Goal: Transaction & Acquisition: Book appointment/travel/reservation

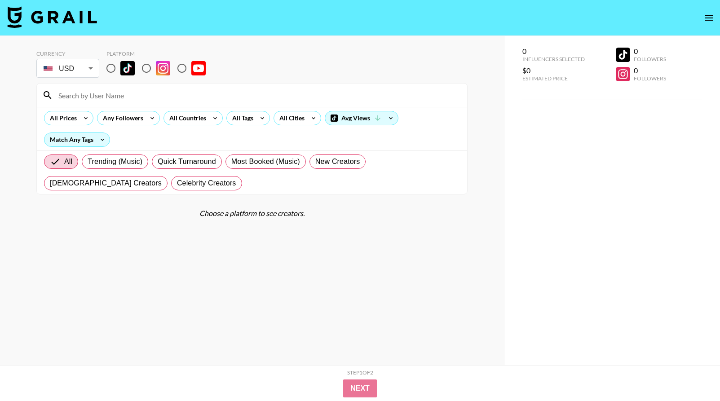
click at [110, 69] on input "radio" at bounding box center [110, 68] width 19 height 19
radio input "true"
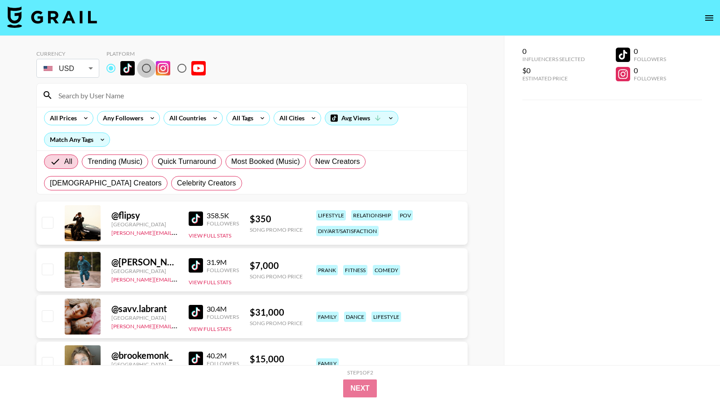
click at [145, 64] on input "radio" at bounding box center [146, 68] width 19 height 19
radio input "true"
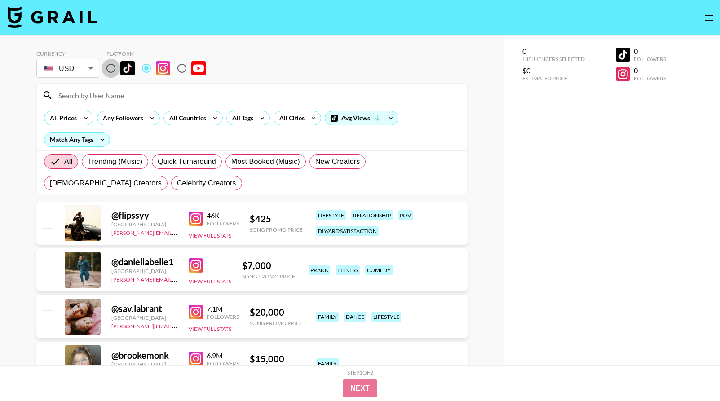
click at [108, 64] on input "radio" at bounding box center [110, 68] width 19 height 19
radio input "true"
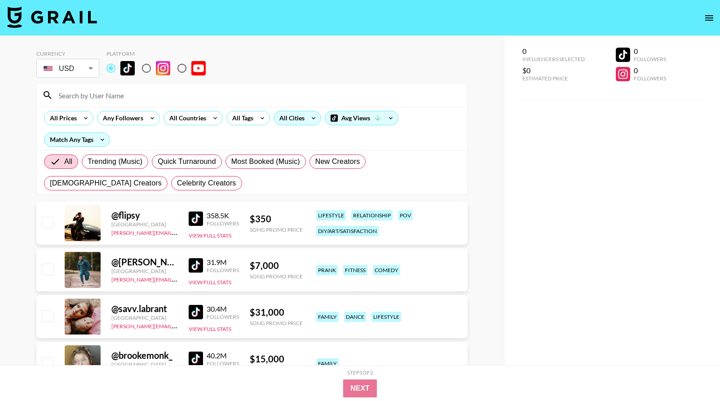
click at [287, 117] on div "All Cities" at bounding box center [290, 117] width 32 height 13
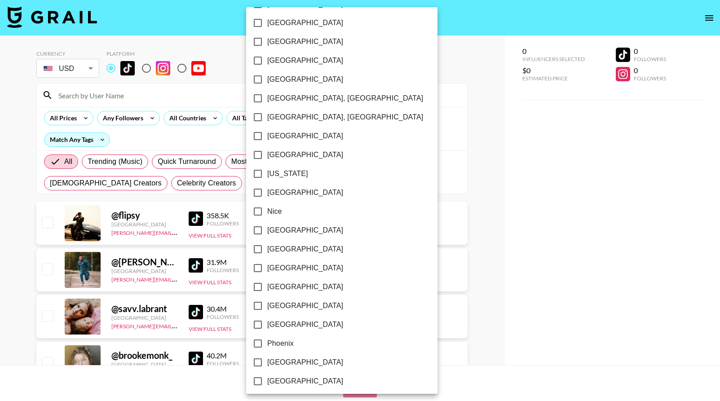
scroll to position [807, 0]
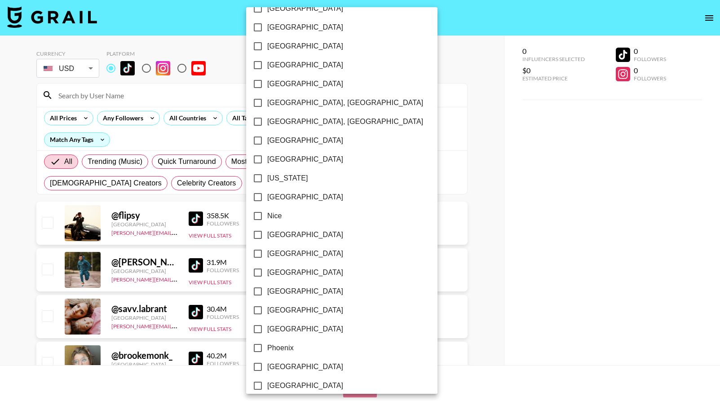
click at [260, 177] on input "[US_STATE]" at bounding box center [257, 178] width 19 height 19
checkbox input "true"
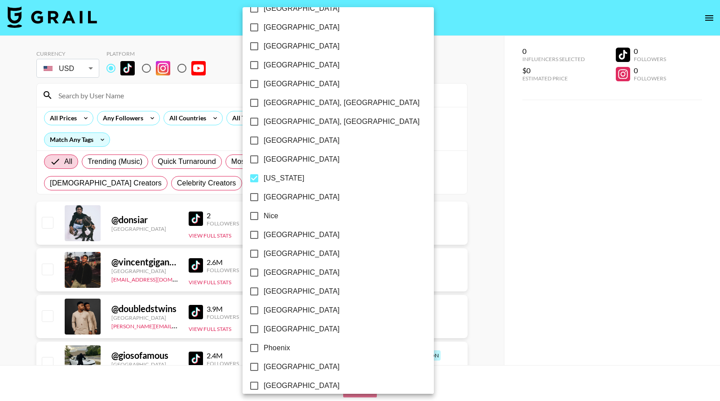
click at [435, 127] on div at bounding box center [360, 200] width 720 height 401
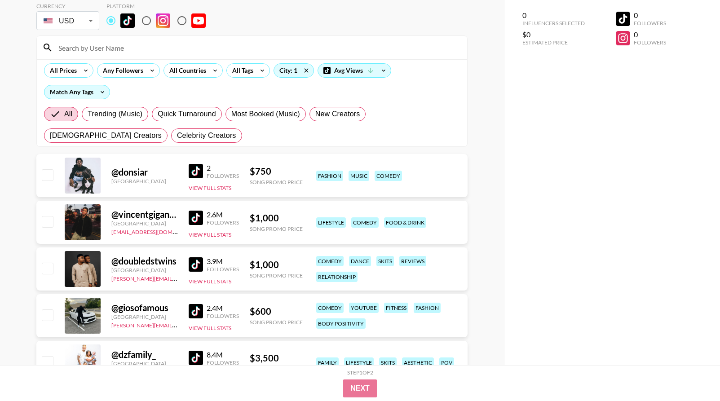
scroll to position [49, 0]
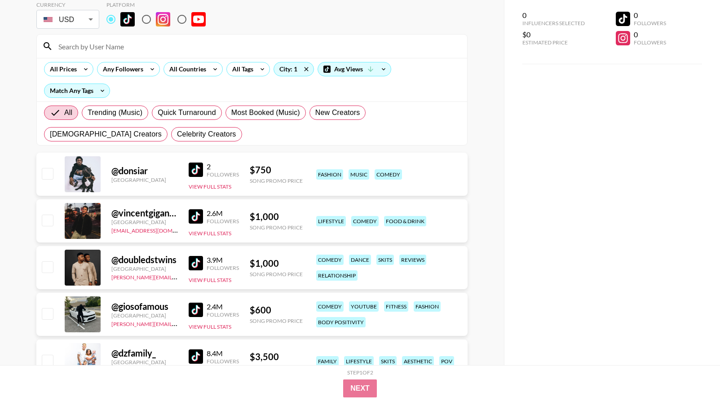
click at [200, 171] on img at bounding box center [196, 169] width 14 height 14
click at [201, 218] on img at bounding box center [196, 216] width 14 height 14
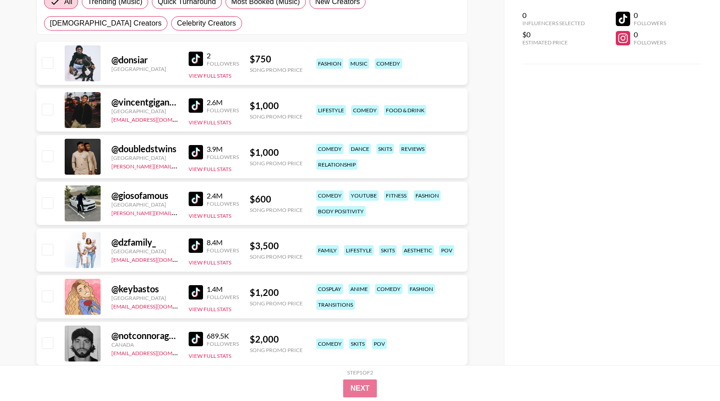
scroll to position [172, 0]
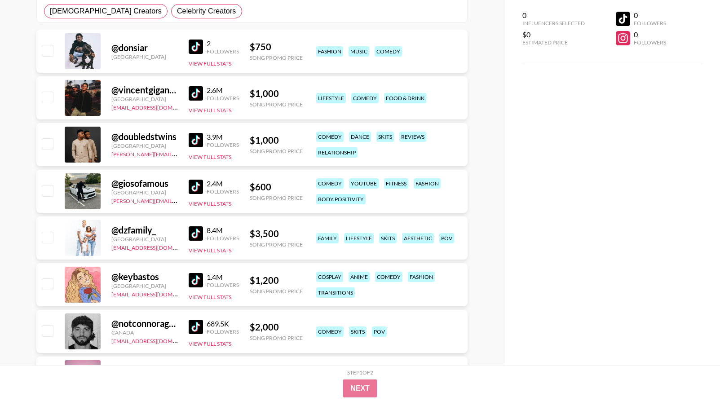
click at [196, 189] on img at bounding box center [196, 187] width 14 height 14
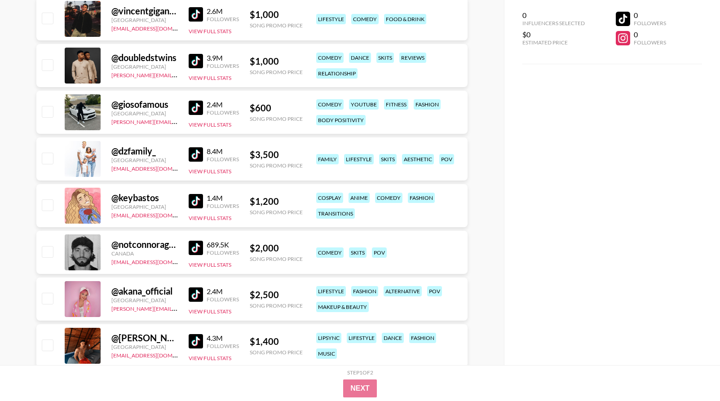
scroll to position [257, 0]
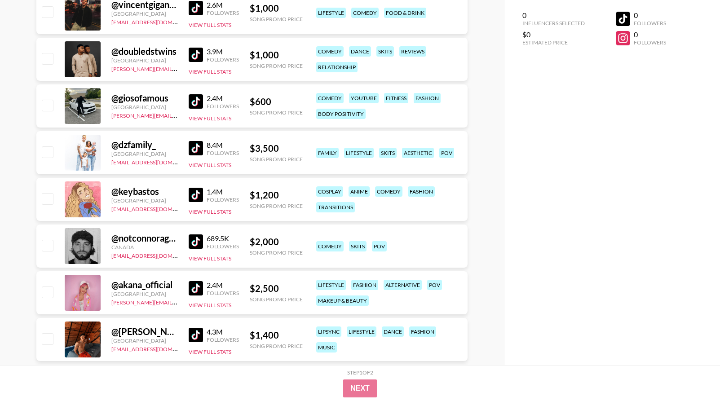
click at [197, 246] on img at bounding box center [196, 241] width 14 height 14
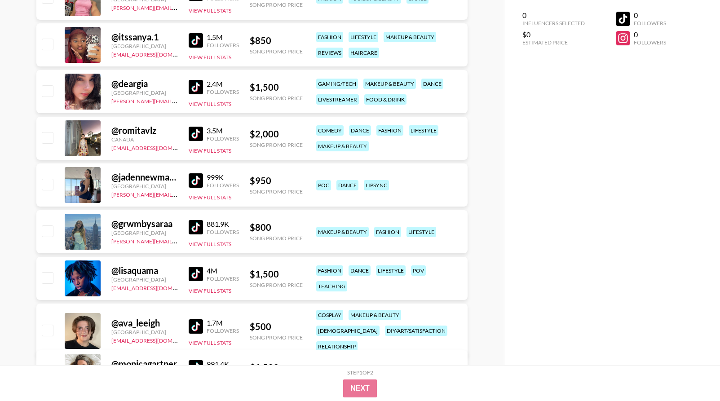
scroll to position [0, 0]
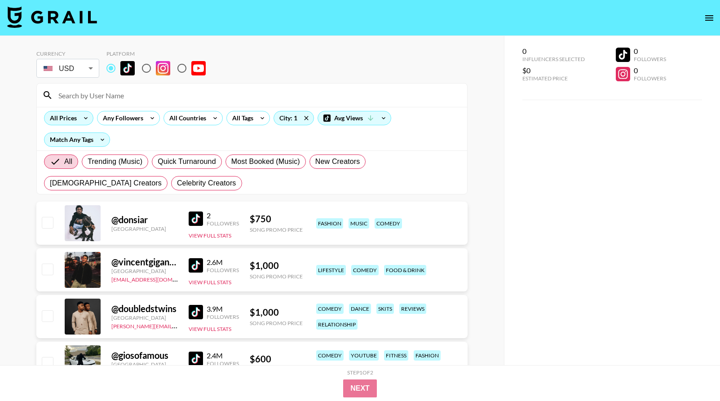
click at [70, 113] on div "All Prices" at bounding box center [61, 117] width 34 height 13
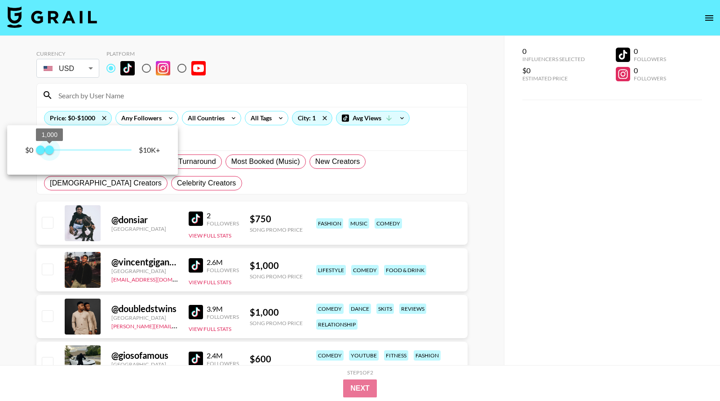
type input "750"
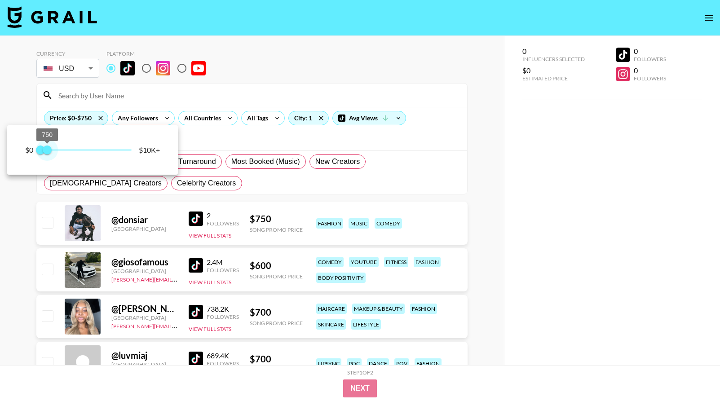
drag, startPoint x: 127, startPoint y: 150, endPoint x: 48, endPoint y: 150, distance: 78.1
click at [48, 150] on span "750" at bounding box center [47, 149] width 9 height 9
click at [230, 136] on div at bounding box center [360, 200] width 720 height 401
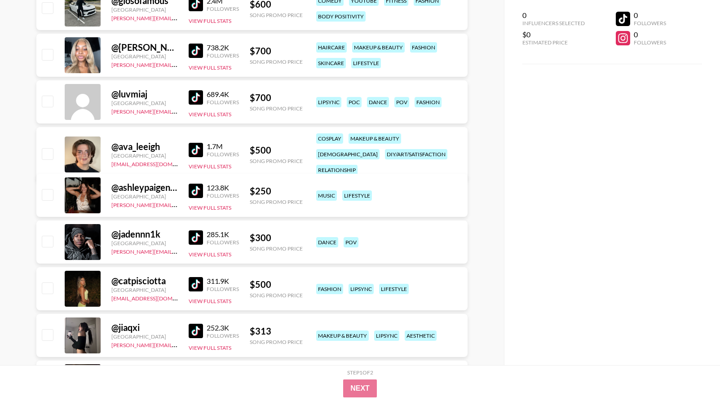
scroll to position [267, 0]
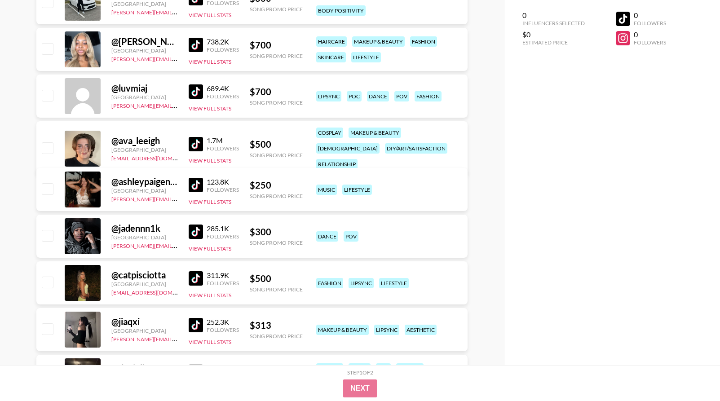
click at [197, 138] on img at bounding box center [196, 144] width 14 height 14
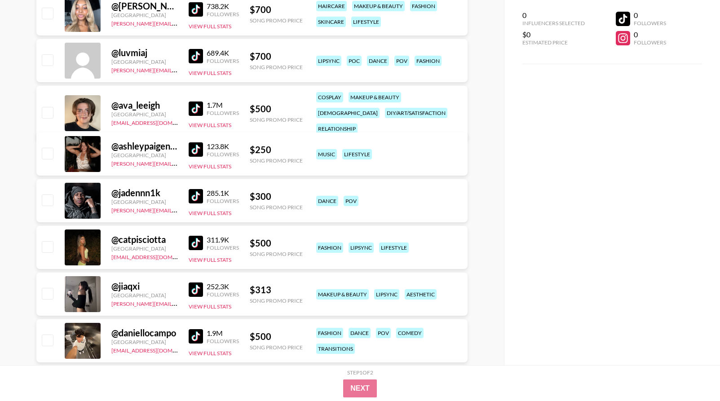
scroll to position [302, 0]
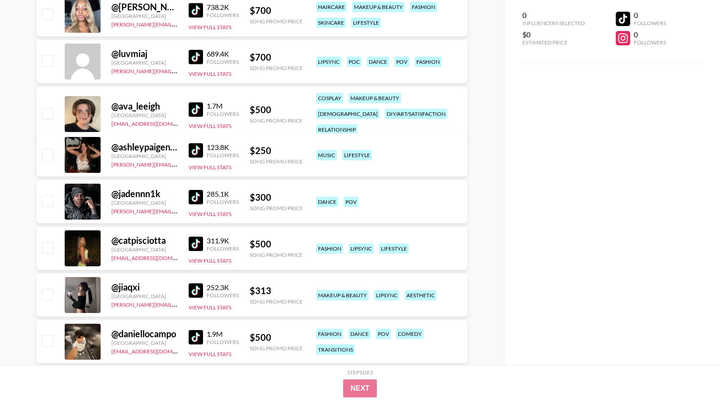
click at [191, 287] on img at bounding box center [196, 290] width 14 height 14
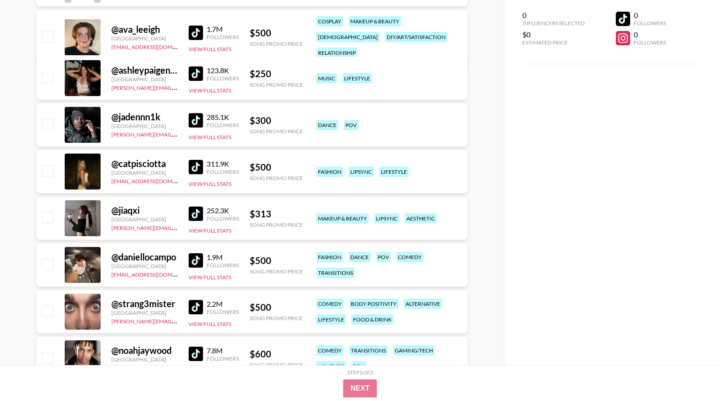
scroll to position [379, 0]
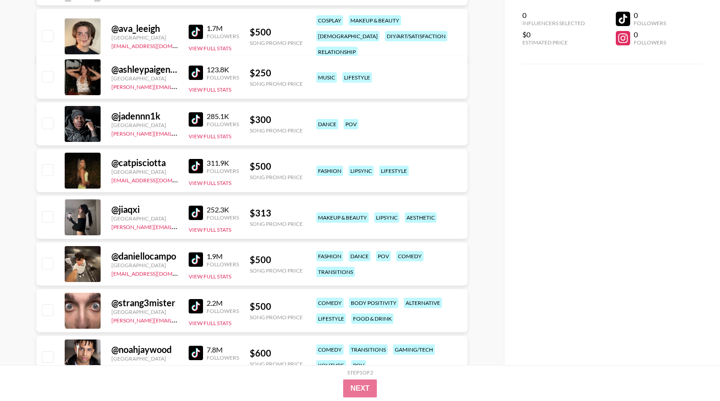
click at [194, 166] on img at bounding box center [196, 166] width 14 height 14
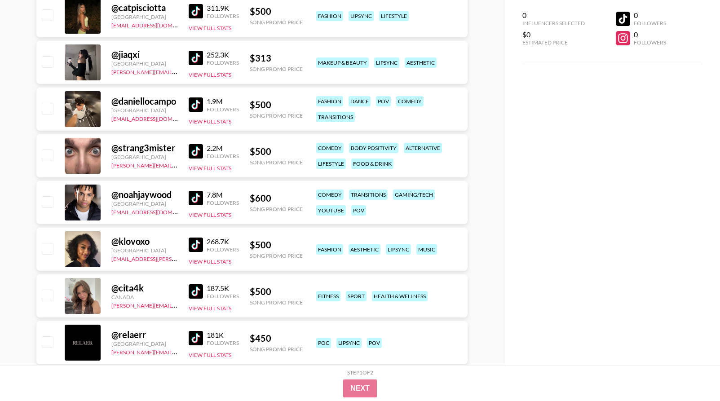
scroll to position [540, 0]
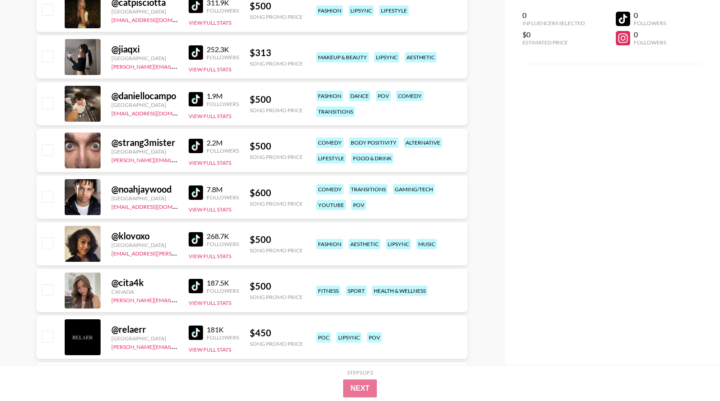
click at [198, 101] on img at bounding box center [196, 99] width 14 height 14
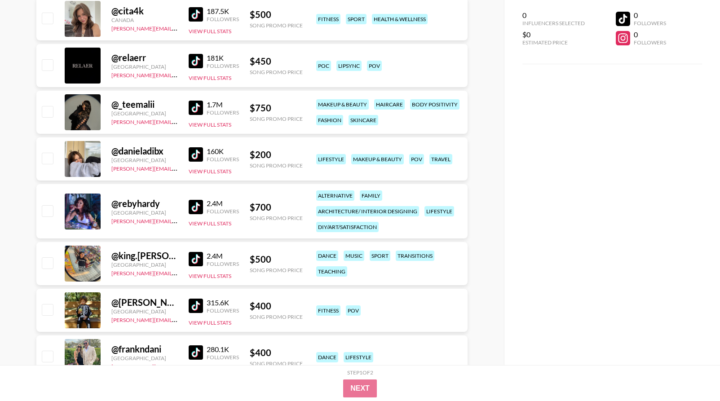
scroll to position [812, 0]
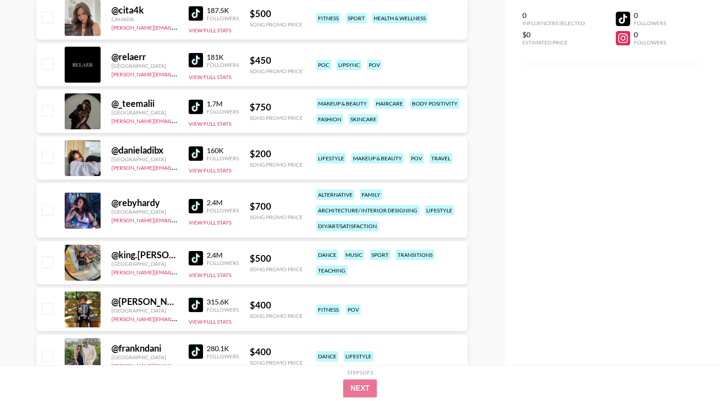
click at [193, 151] on img at bounding box center [196, 153] width 14 height 14
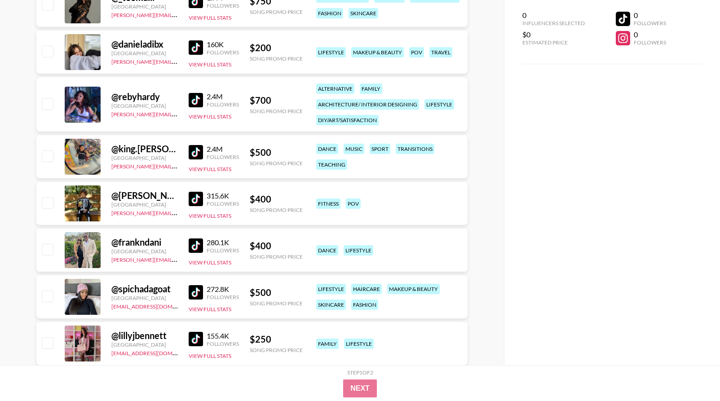
scroll to position [919, 0]
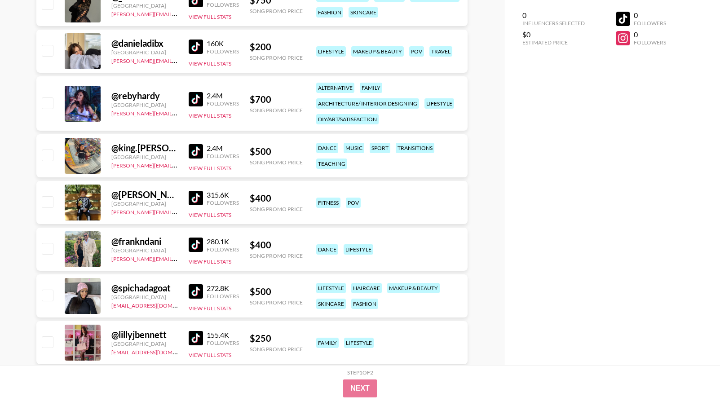
click at [197, 198] on img at bounding box center [196, 198] width 14 height 14
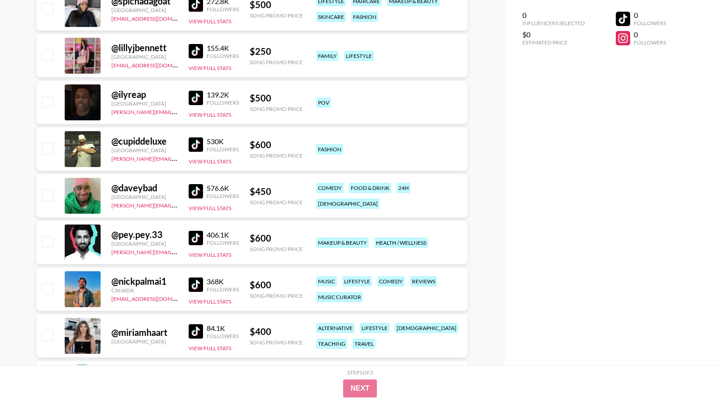
scroll to position [1204, 0]
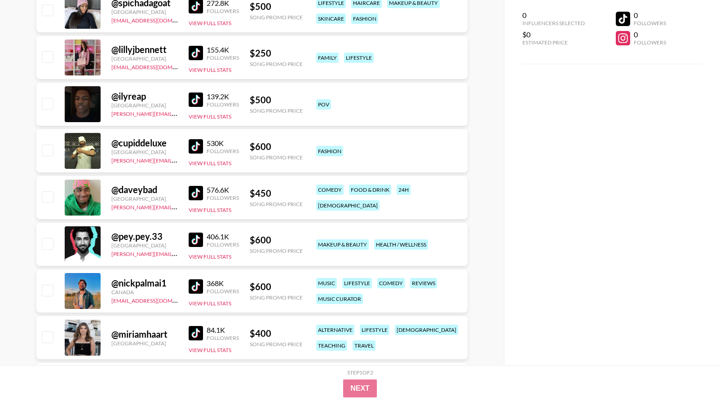
click at [190, 144] on img at bounding box center [196, 146] width 14 height 14
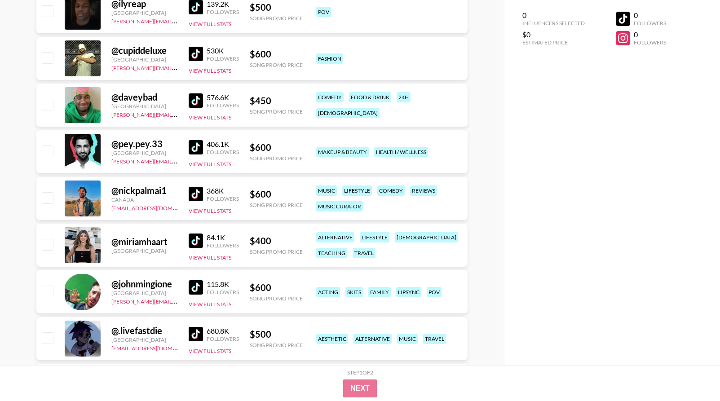
scroll to position [1328, 0]
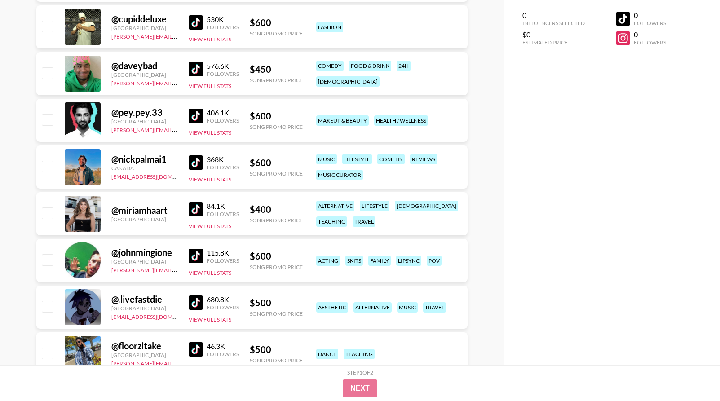
click at [201, 116] on img at bounding box center [196, 116] width 14 height 14
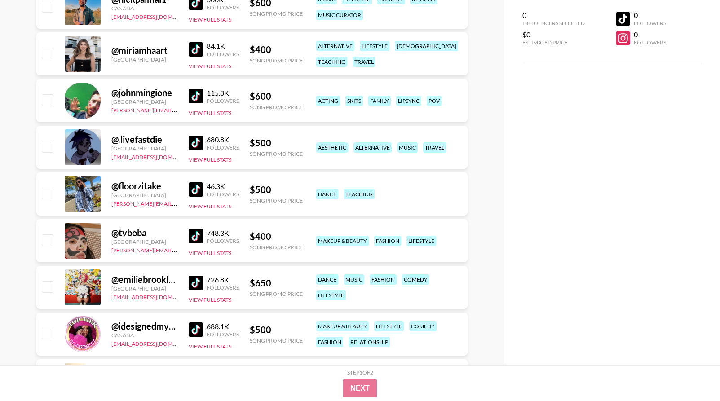
scroll to position [1488, 0]
click at [199, 145] on img at bounding box center [196, 142] width 14 height 14
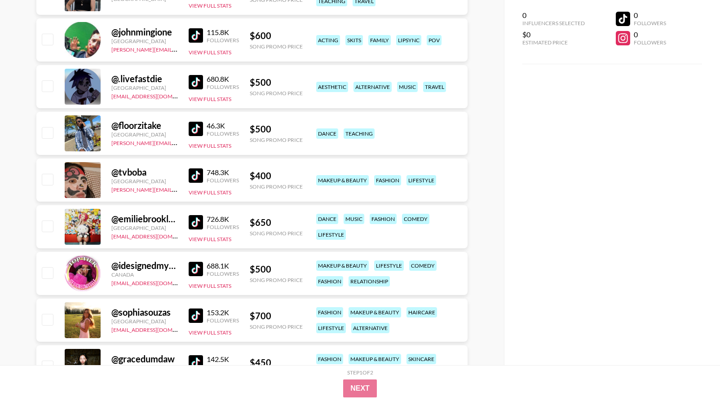
scroll to position [1554, 0]
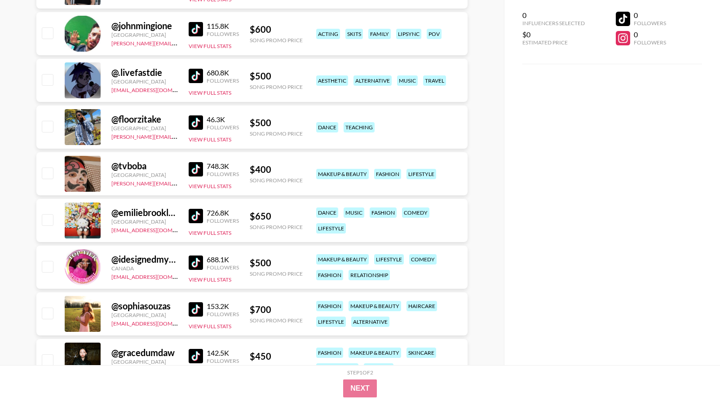
click at [188, 215] on div "@ emiliebrooklyn__ [GEOGRAPHIC_DATA] [EMAIL_ADDRESS][DOMAIN_NAME] 726.8K Follow…" at bounding box center [251, 220] width 431 height 43
click at [196, 215] on img at bounding box center [196, 216] width 14 height 14
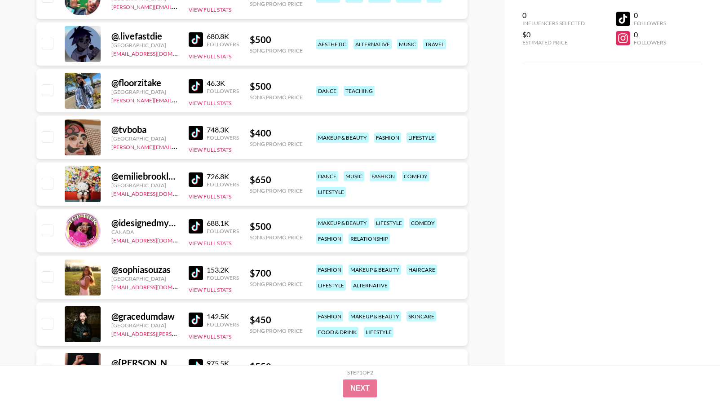
scroll to position [1597, 0]
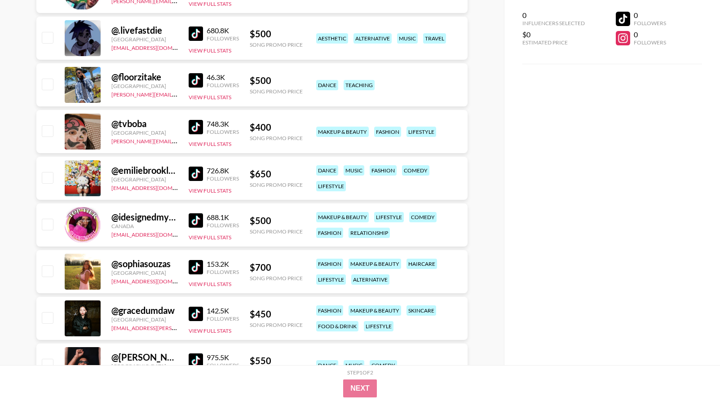
click at [194, 129] on img at bounding box center [196, 127] width 14 height 14
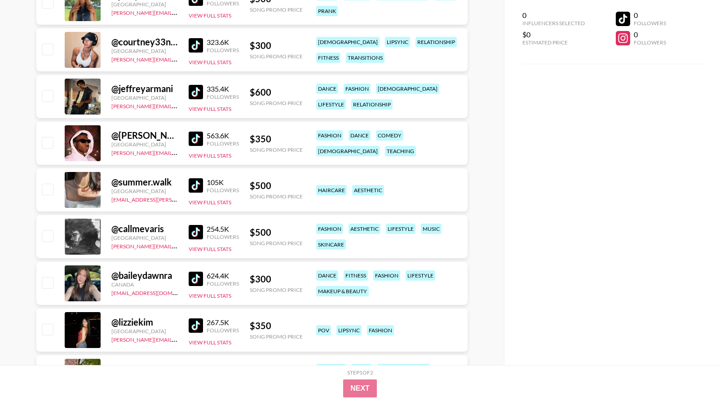
scroll to position [2193, 0]
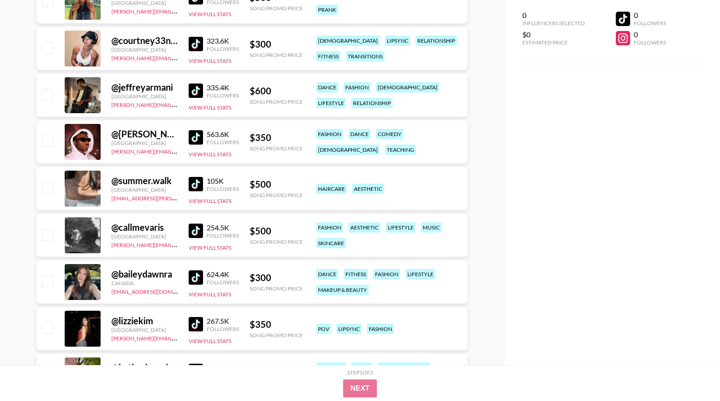
click at [202, 186] on img at bounding box center [196, 184] width 14 height 14
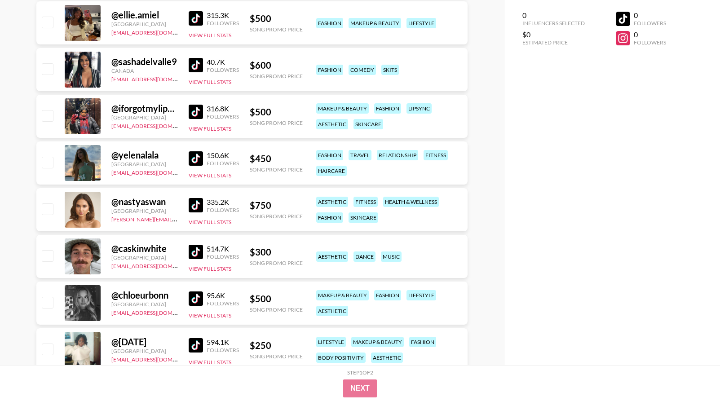
scroll to position [2610, 0]
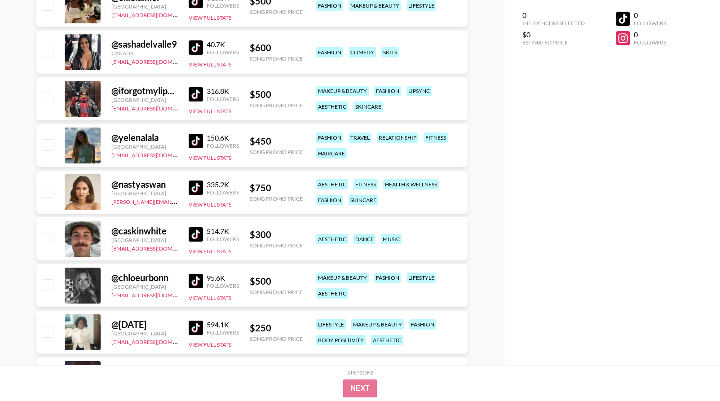
click at [195, 236] on img at bounding box center [196, 234] width 14 height 14
